Goal: Find specific page/section

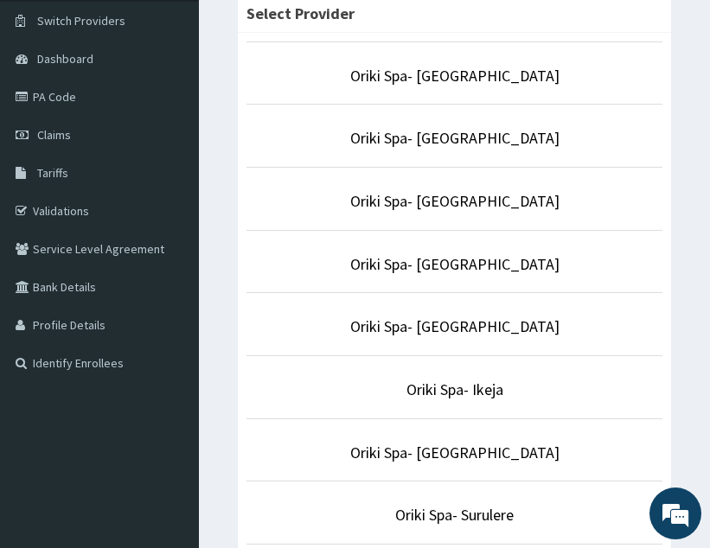
scroll to position [137, 0]
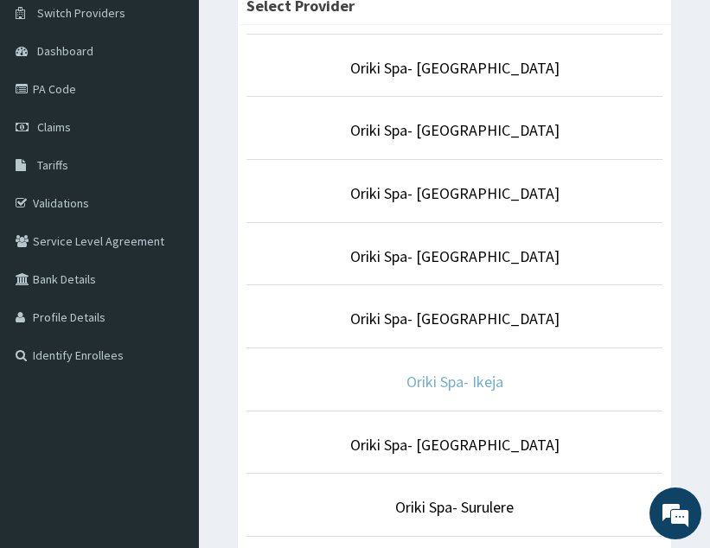
click at [460, 381] on link "Oriki Spa- Ikeja" at bounding box center [454, 382] width 97 height 20
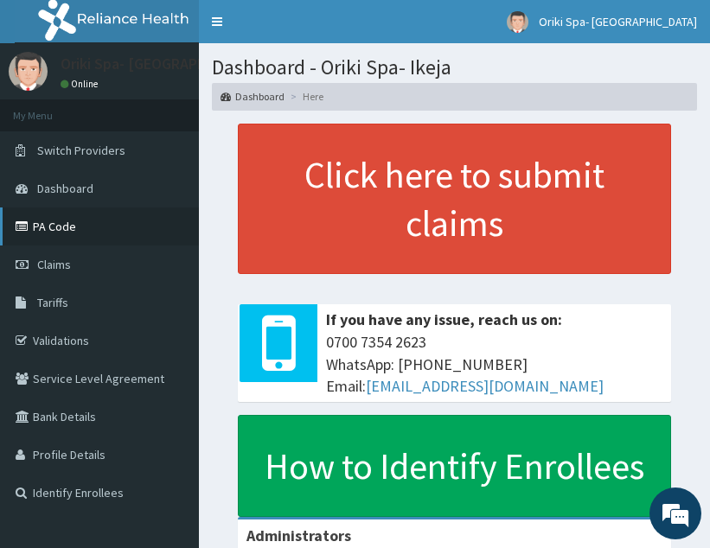
click at [65, 226] on link "PA Code" at bounding box center [99, 226] width 199 height 38
